Goal: Share content

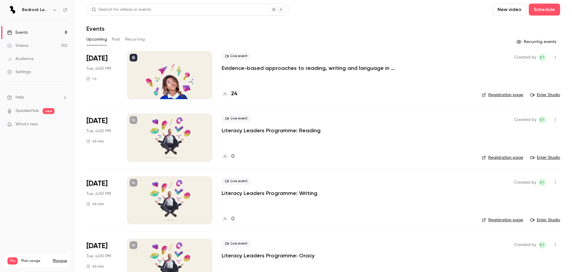
click at [270, 65] on p "Evidence-based approaches to reading, writing and language in 2025/26" at bounding box center [311, 67] width 179 height 7
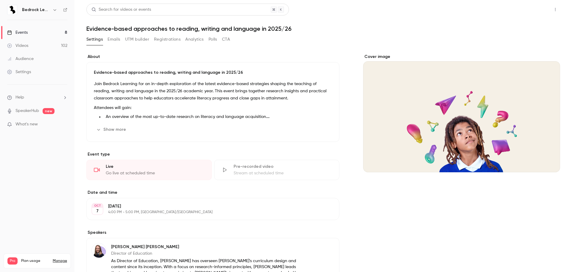
click at [525, 7] on button "Share" at bounding box center [535, 10] width 24 height 12
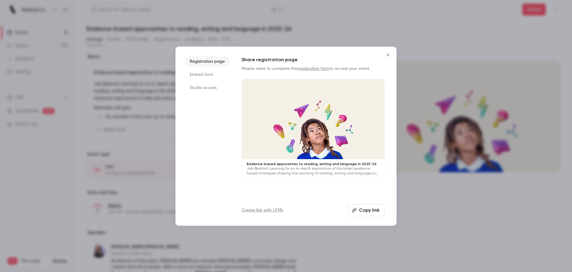
click at [364, 211] on button "Copy link" at bounding box center [366, 210] width 37 height 12
